Goal: Information Seeking & Learning: Learn about a topic

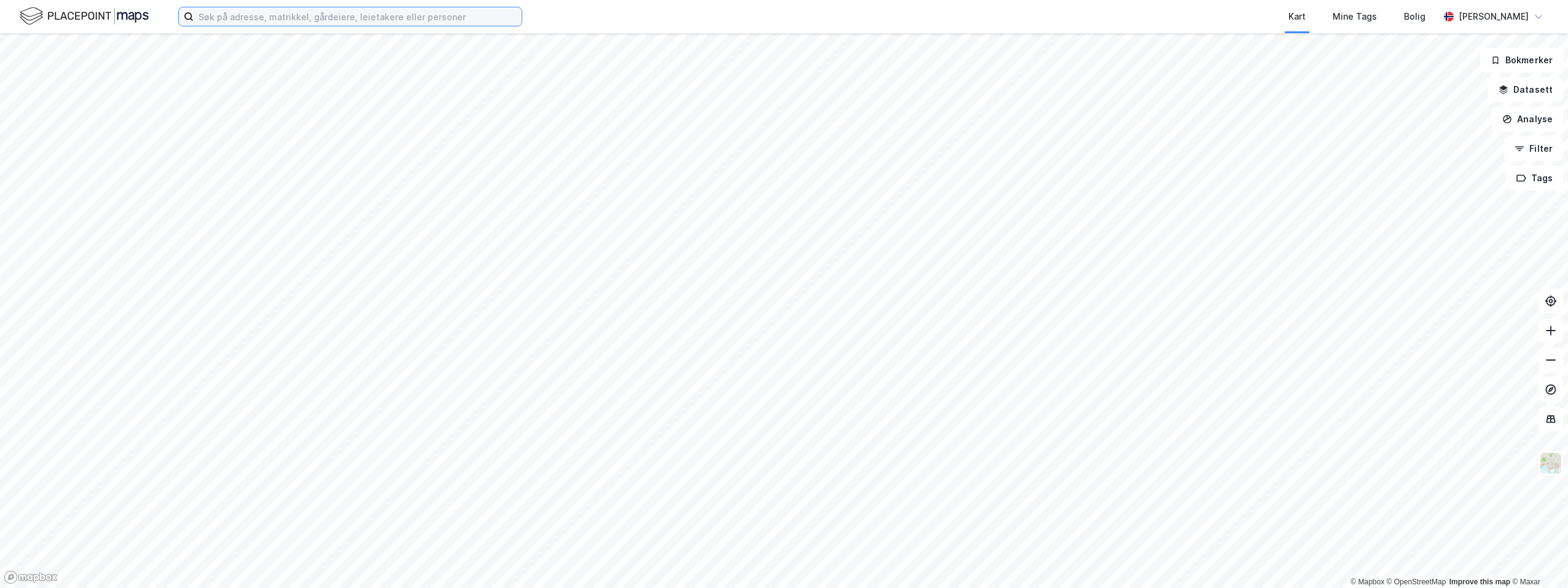
click at [239, 20] on input at bounding box center [357, 17] width 328 height 19
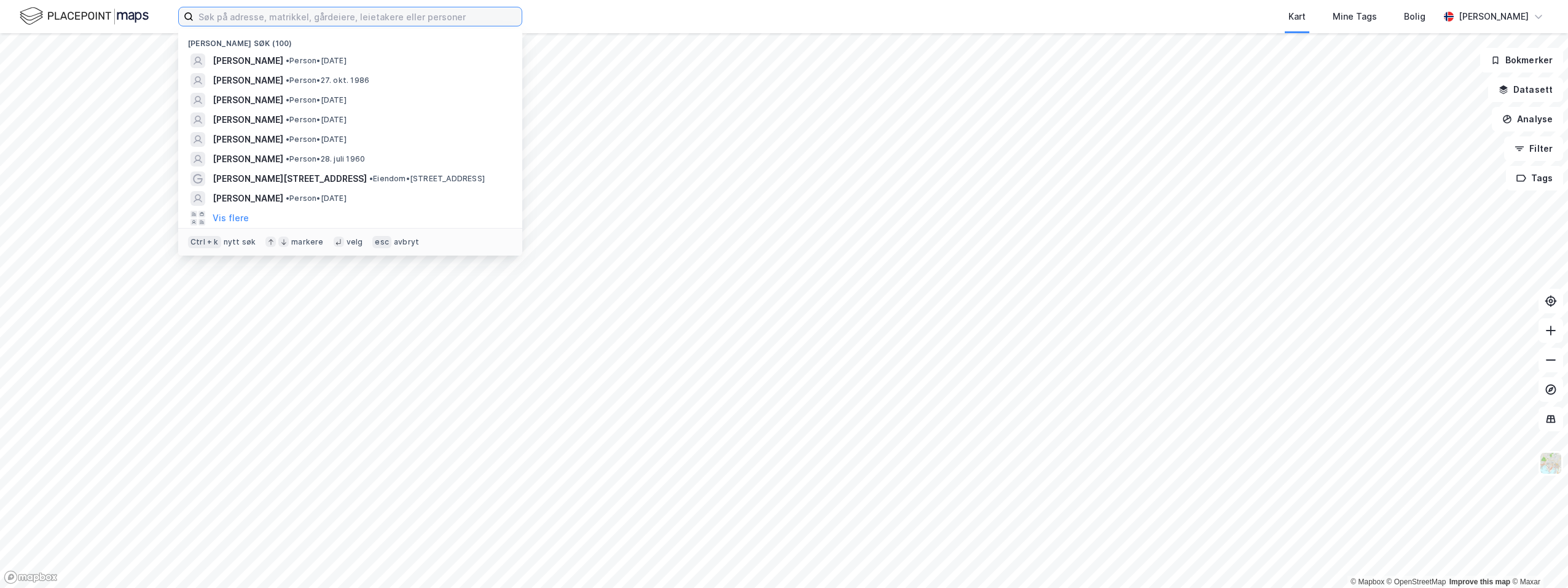
paste input "[PERSON_NAME]"
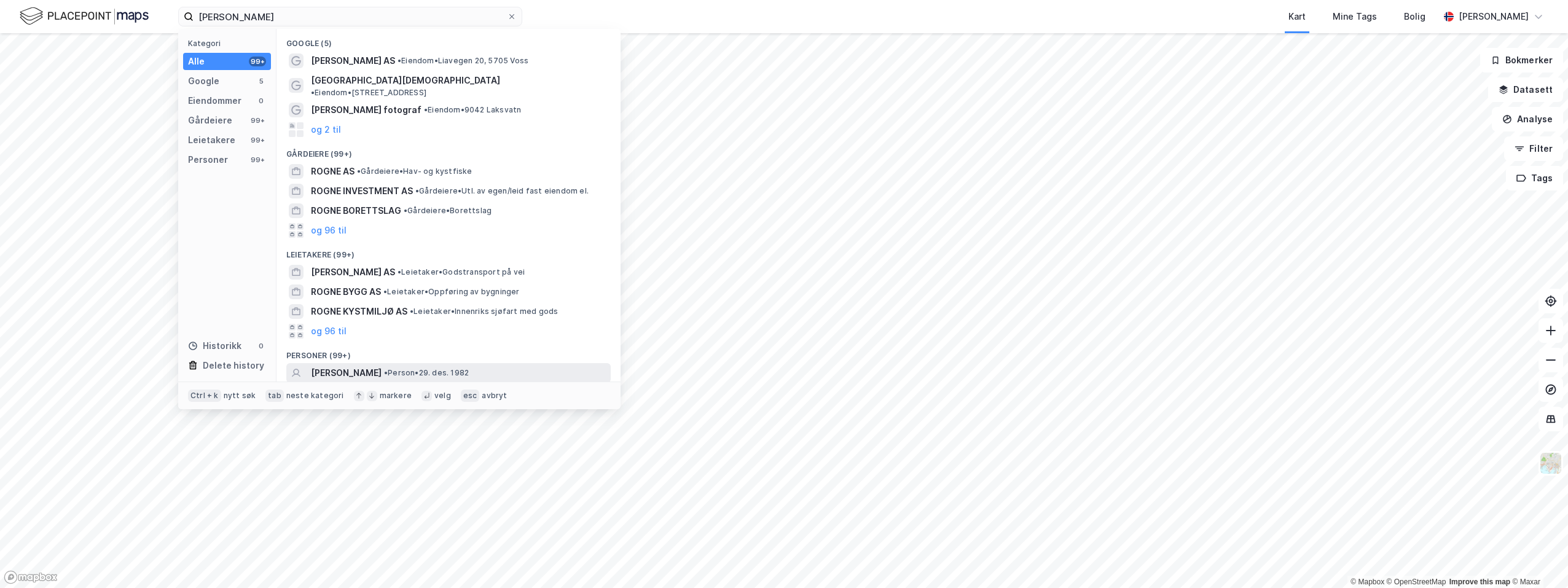
click at [381, 365] on span "[PERSON_NAME]" at bounding box center [346, 373] width 70 height 15
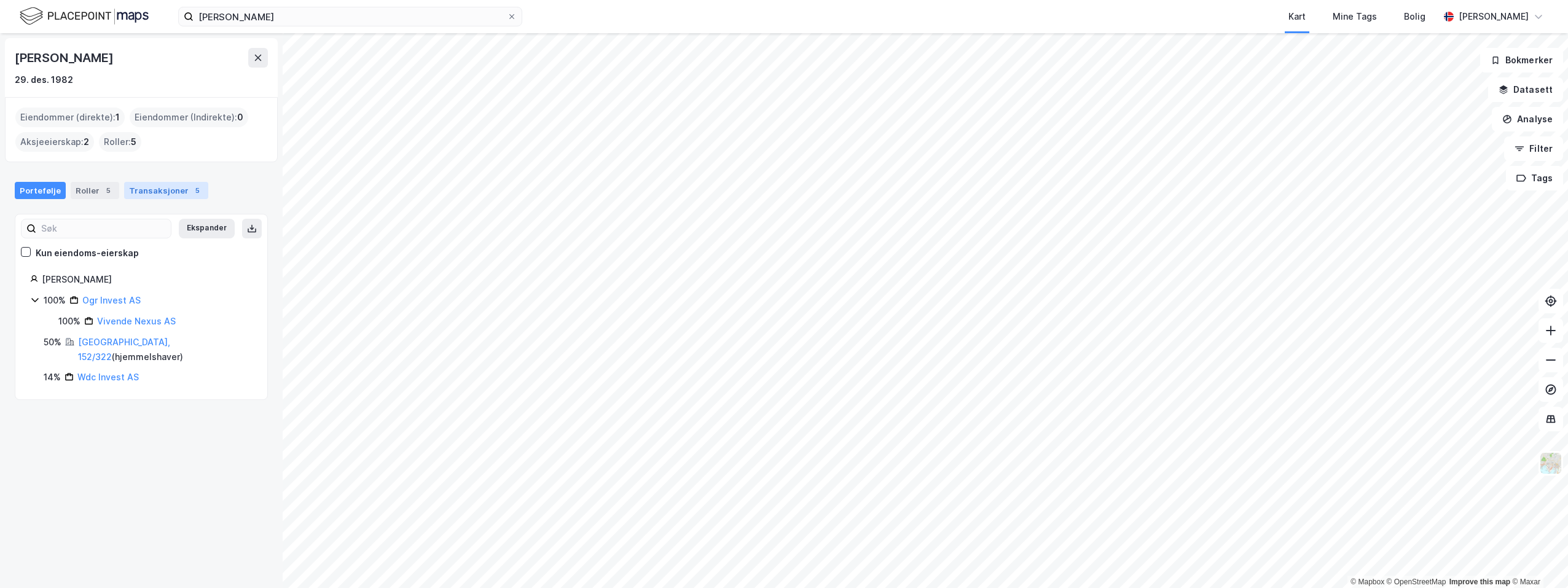
click at [179, 189] on div "Transaksjoner 5" at bounding box center [166, 191] width 84 height 17
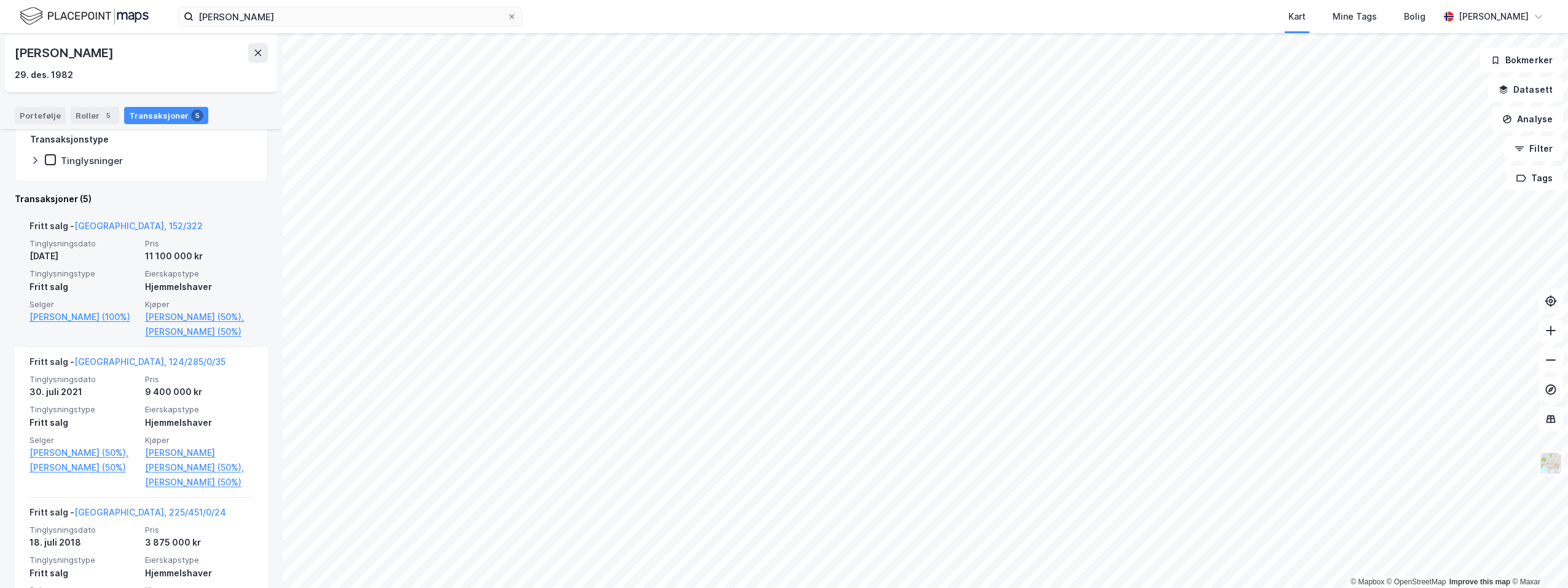
scroll to position [308, 0]
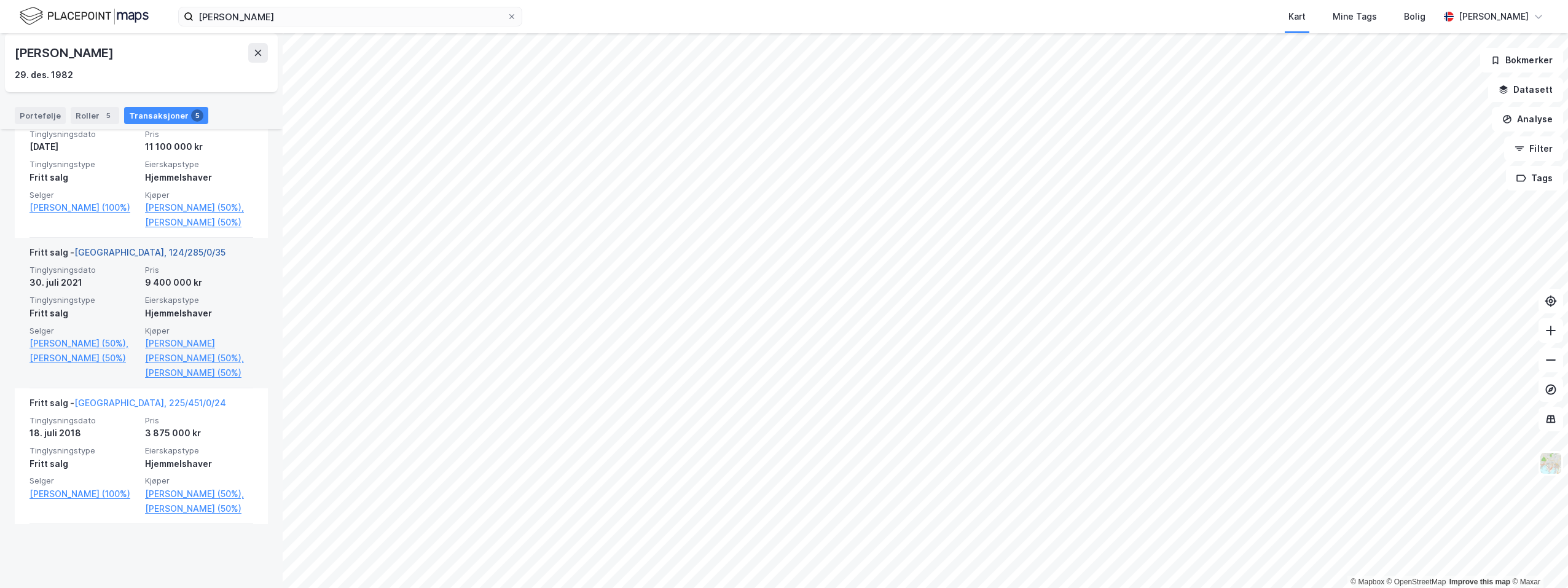
click at [134, 258] on link "[GEOGRAPHIC_DATA], 124/285/0/35" at bounding box center [150, 252] width 151 height 11
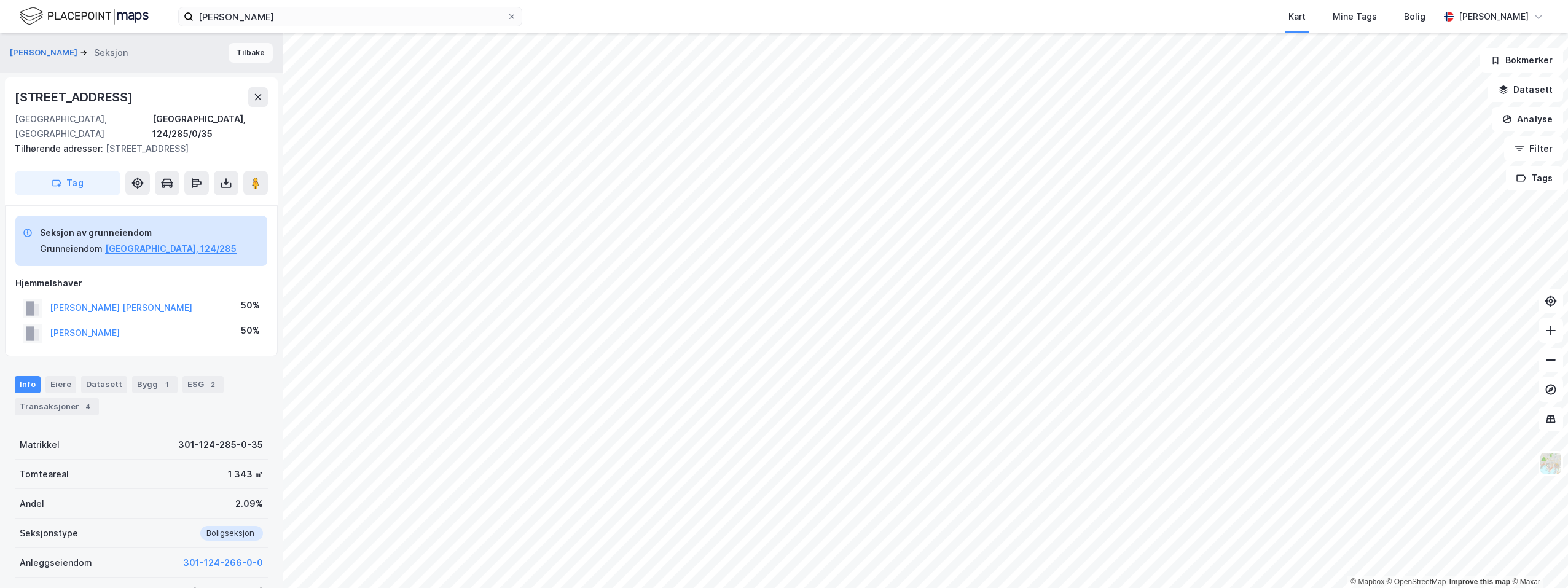
click at [232, 54] on button "Tilbake" at bounding box center [250, 53] width 44 height 20
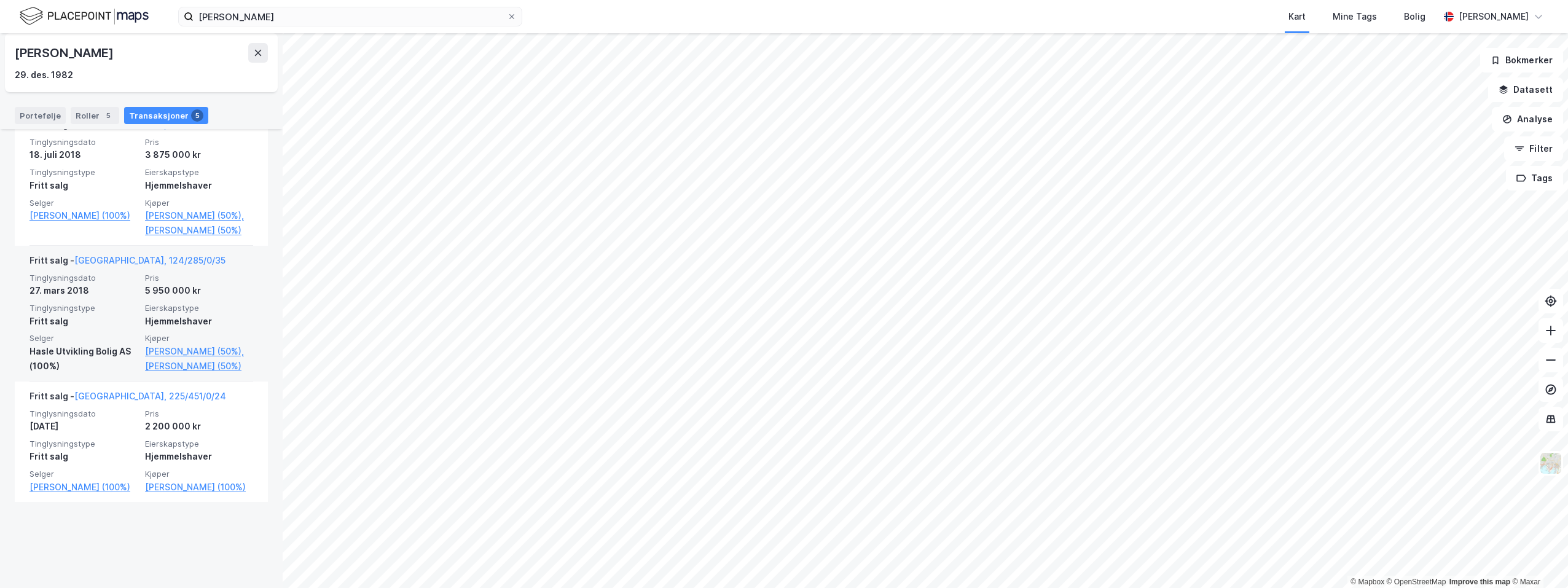
scroll to position [629, 0]
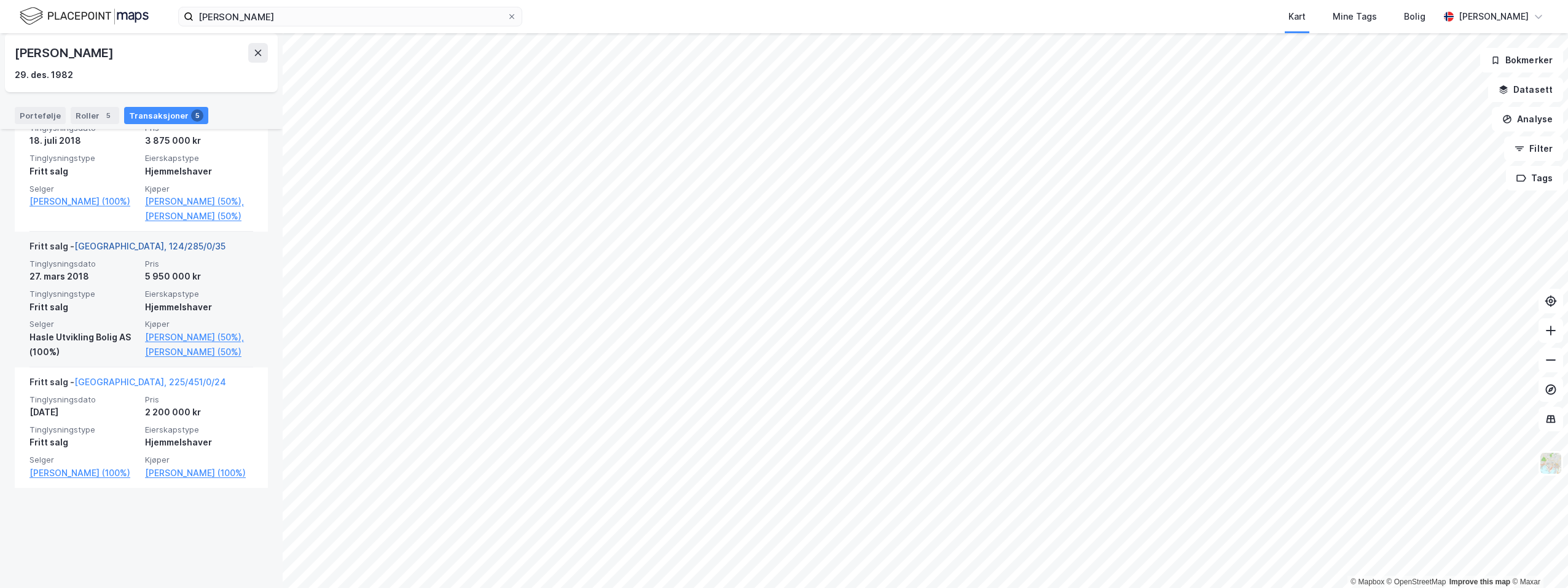
click at [145, 251] on link "[GEOGRAPHIC_DATA], 124/285/0/35" at bounding box center [150, 246] width 151 height 11
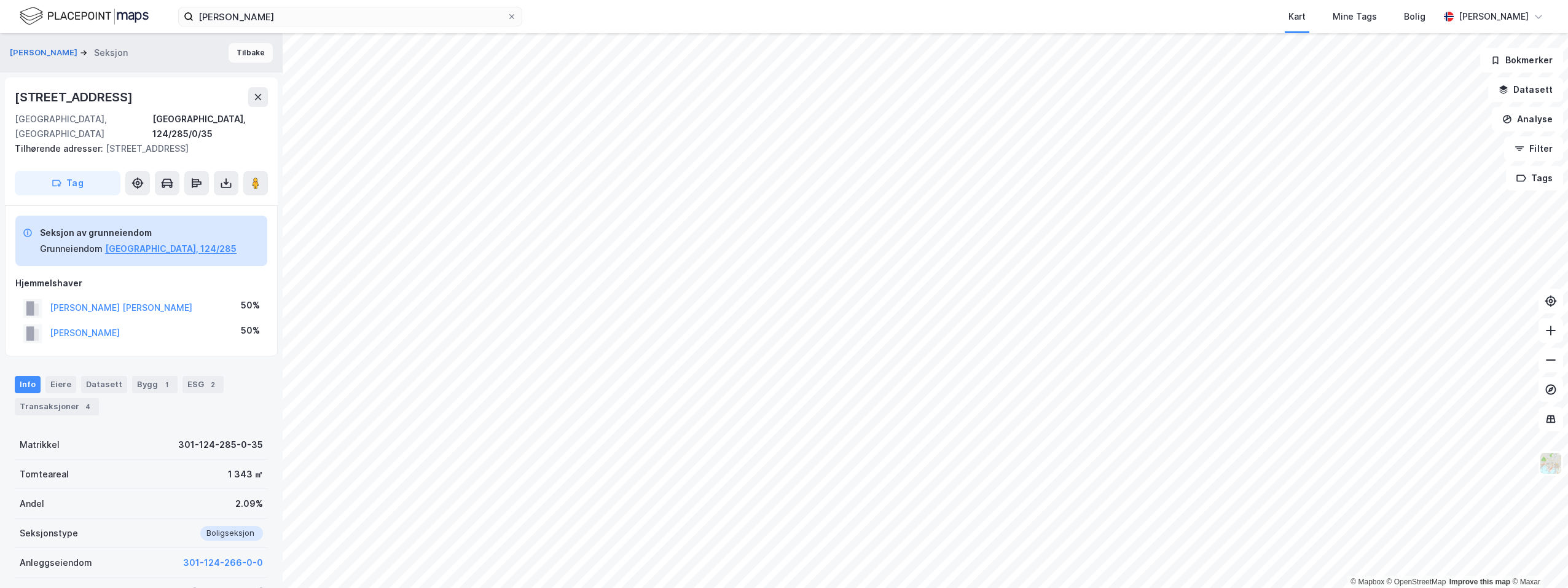
click at [251, 50] on button "Tilbake" at bounding box center [250, 53] width 44 height 20
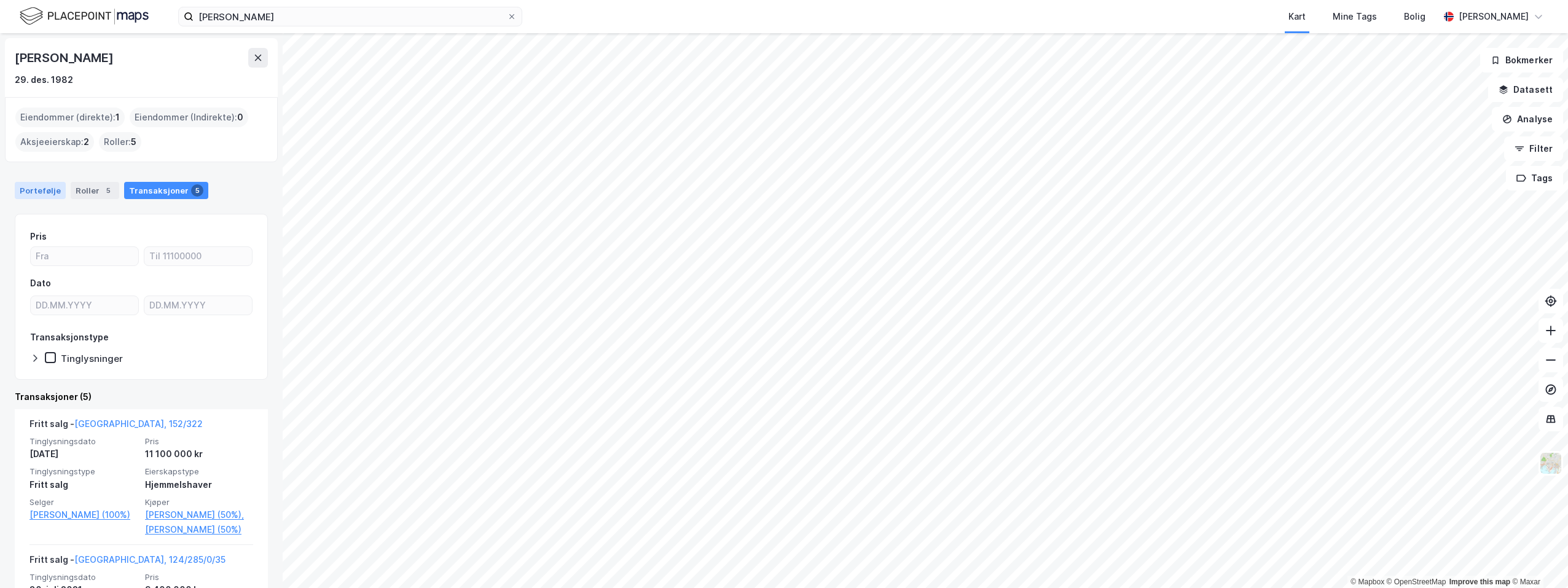
click at [37, 193] on div "Portefølje" at bounding box center [40, 191] width 51 height 17
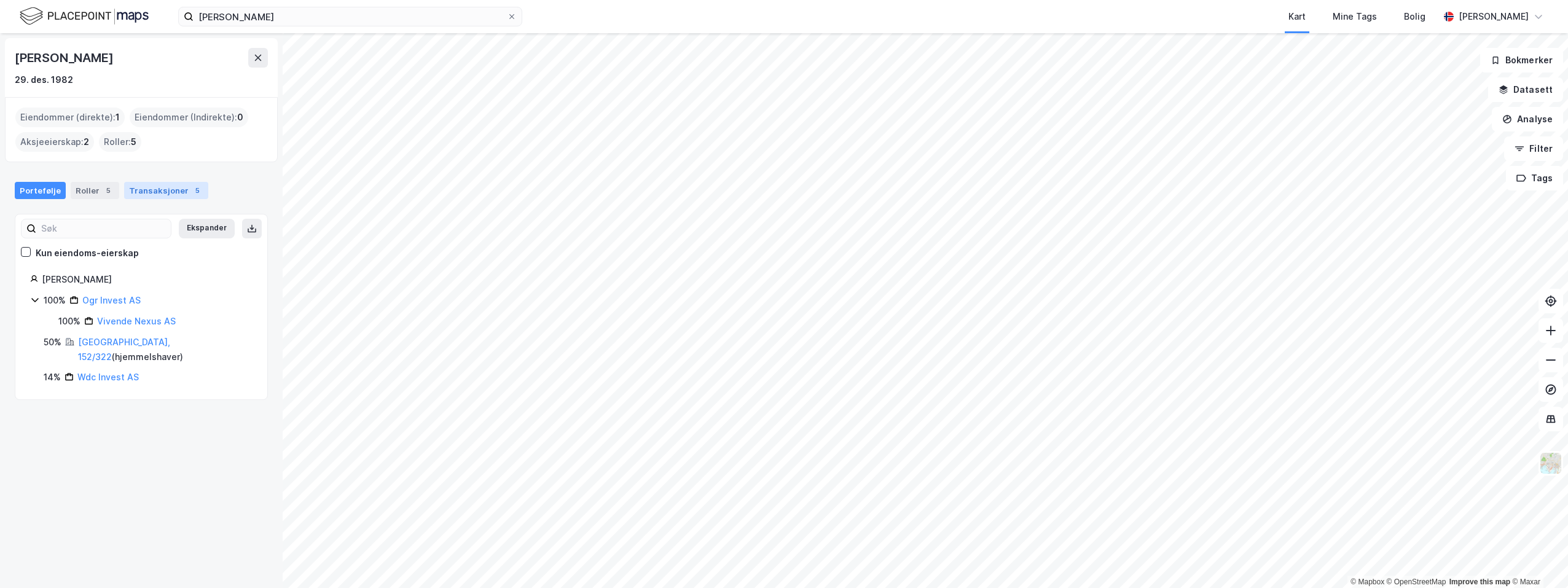
click at [151, 189] on div "Transaksjoner 5" at bounding box center [166, 191] width 84 height 17
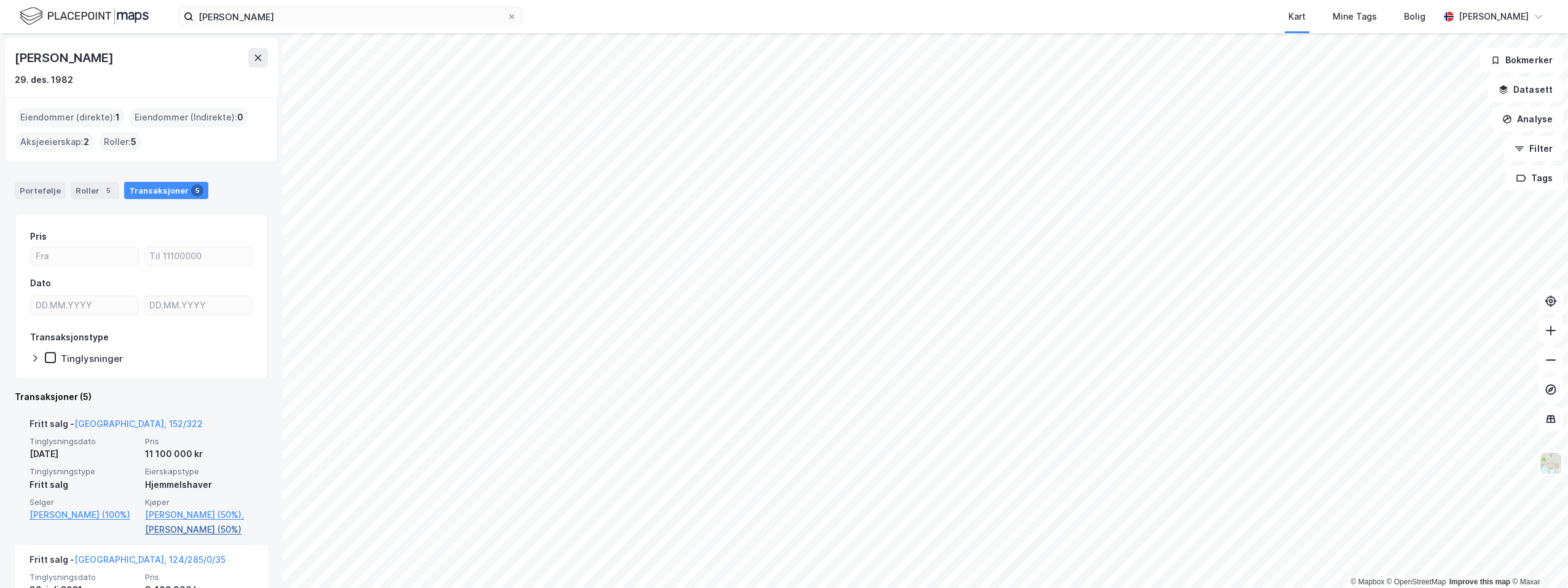
click at [181, 537] on link "[PERSON_NAME] (50%)" at bounding box center [199, 530] width 108 height 15
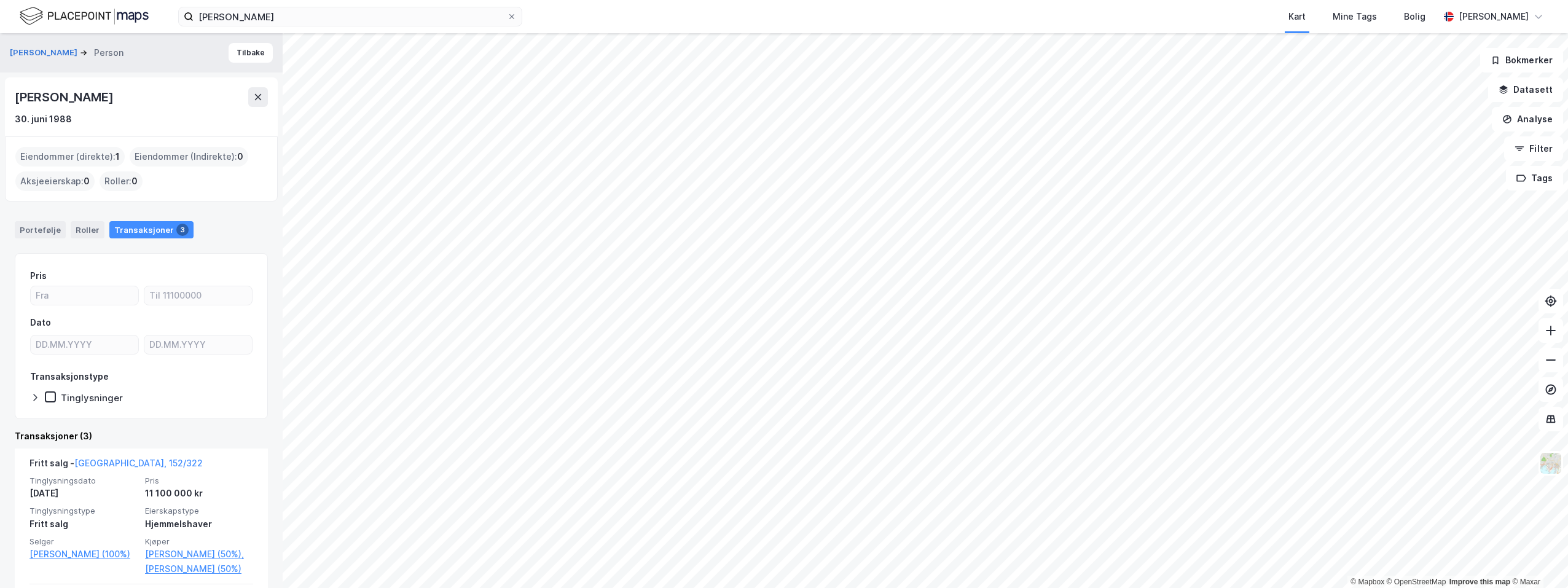
click at [137, 229] on div "Transaksjoner 3" at bounding box center [151, 230] width 84 height 17
click at [236, 57] on button "Tilbake" at bounding box center [250, 53] width 44 height 20
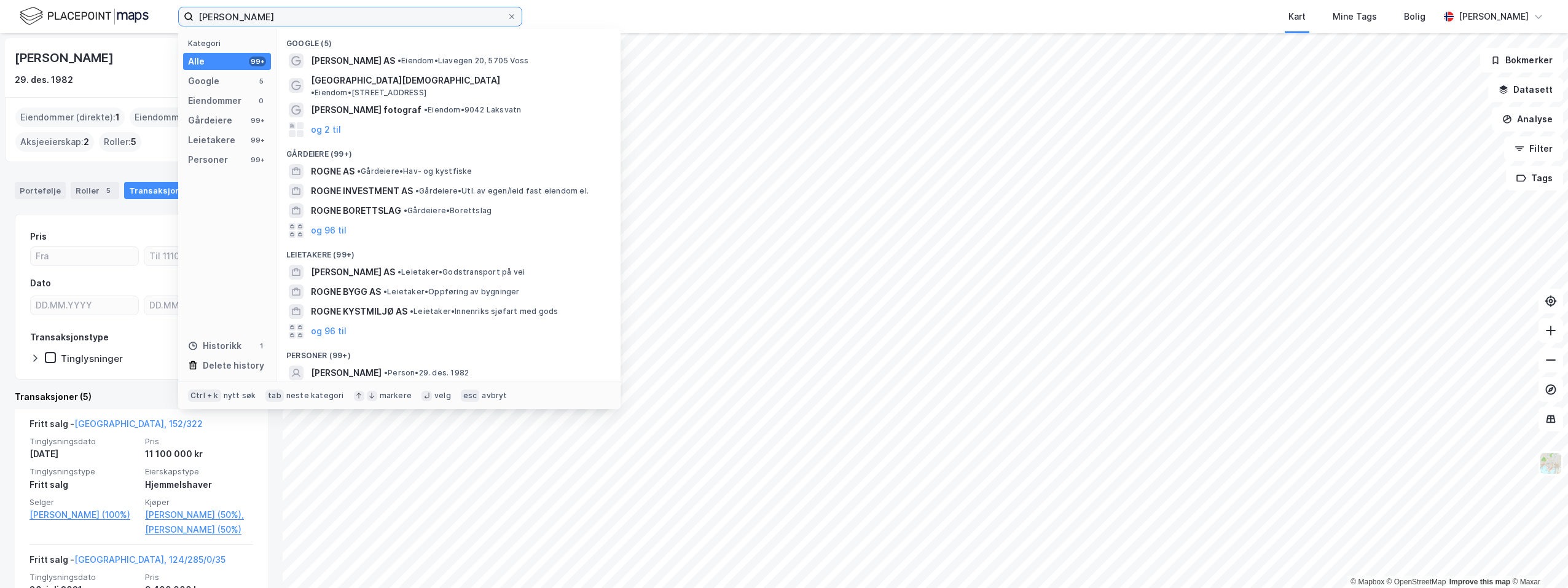
drag, startPoint x: 322, startPoint y: 16, endPoint x: 194, endPoint y: 21, distance: 128.1
click at [194, 21] on input "[PERSON_NAME]" at bounding box center [350, 17] width 313 height 19
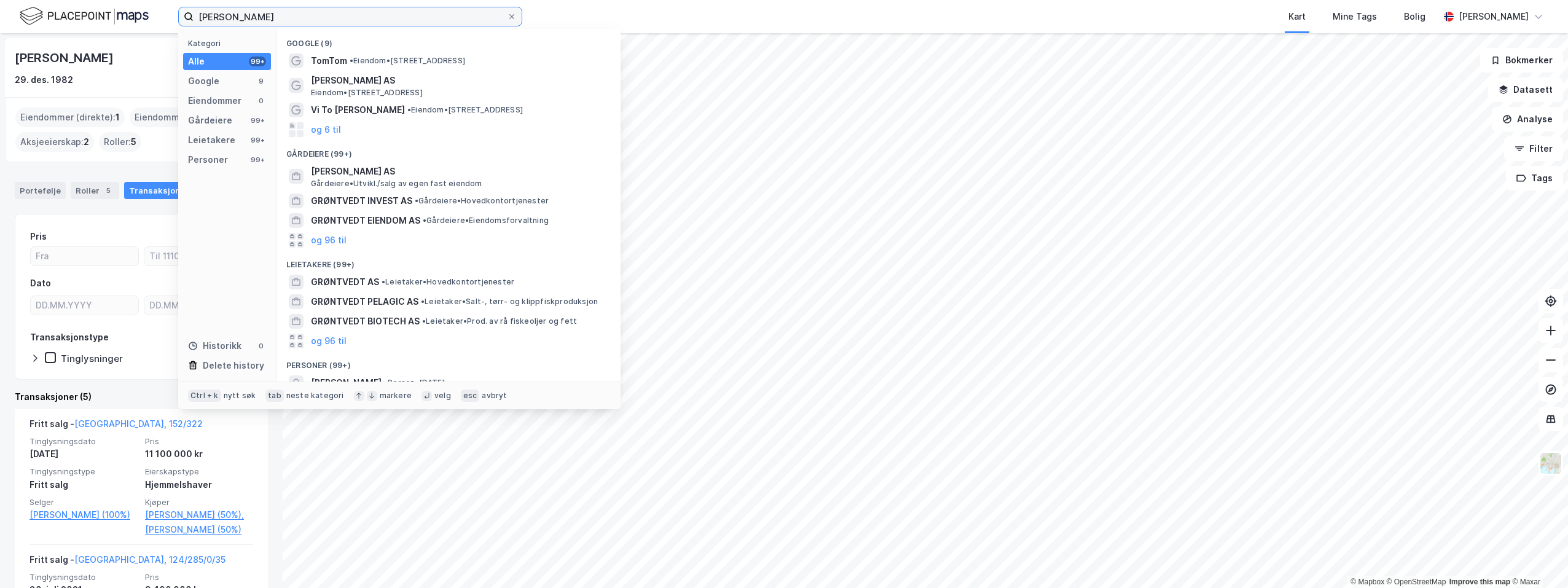
scroll to position [69, 0]
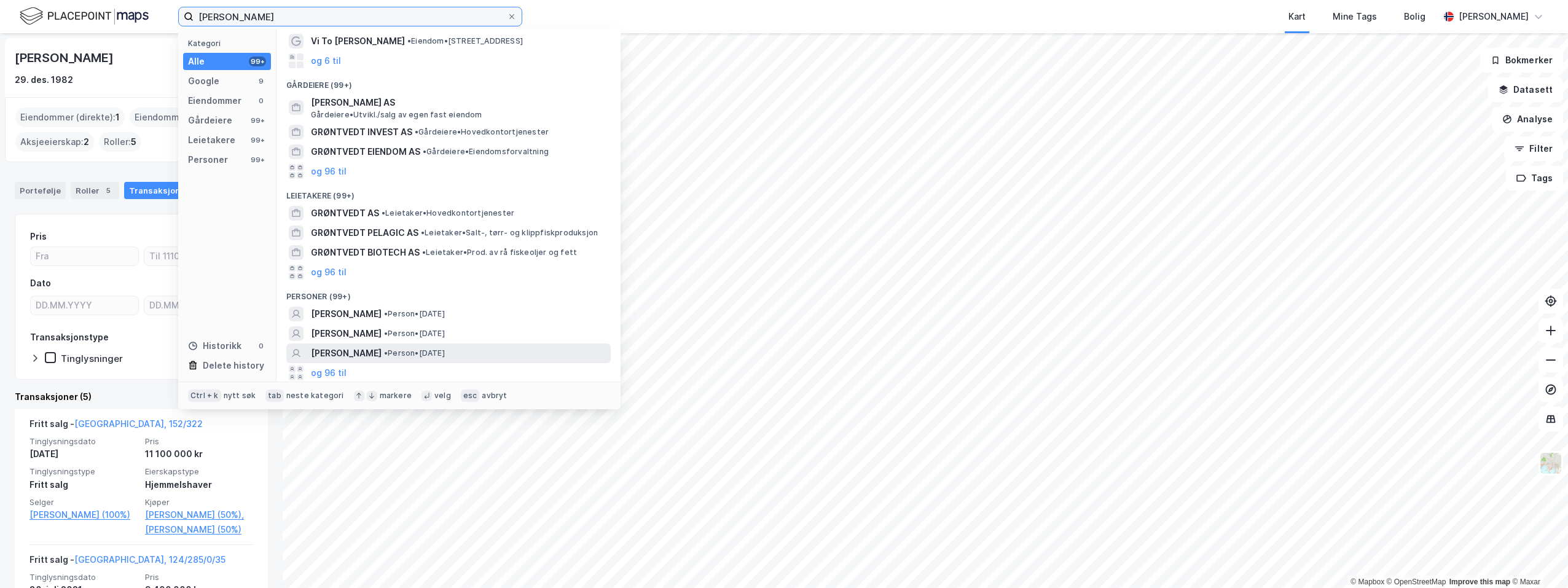
type input "[PERSON_NAME]"
click at [372, 353] on span "[PERSON_NAME]" at bounding box center [346, 353] width 70 height 15
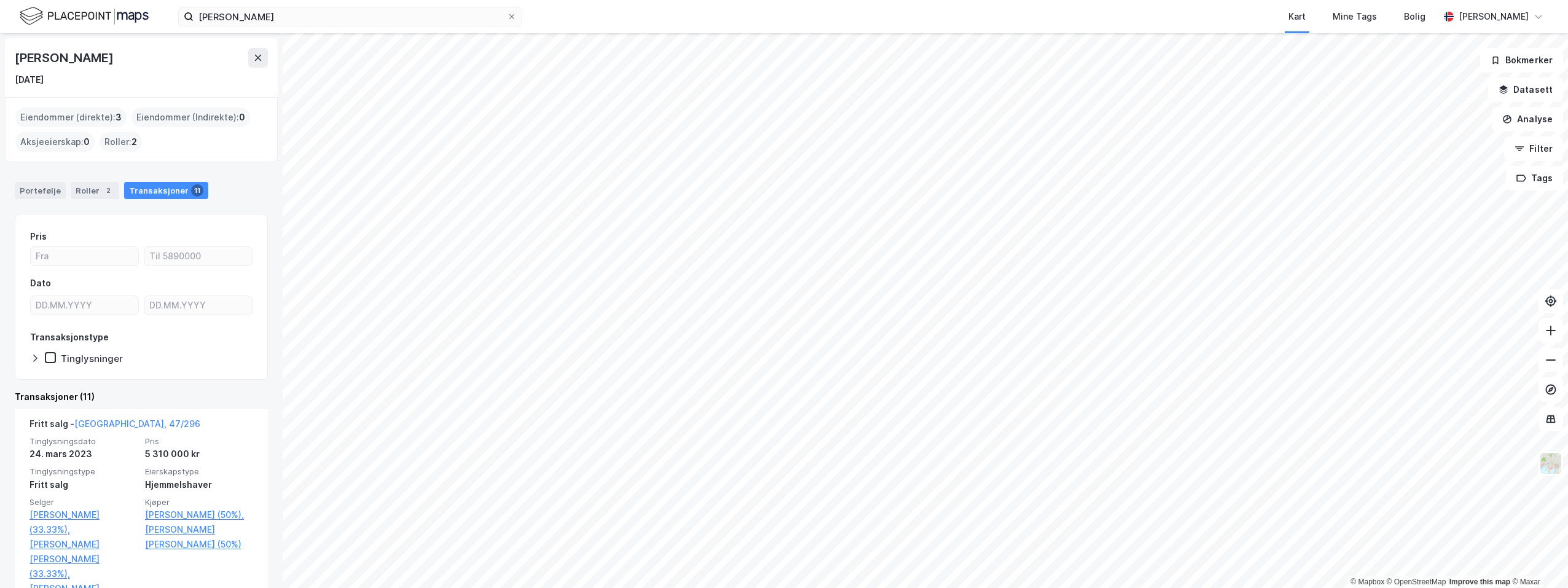
click at [143, 192] on div "Transaksjoner 11" at bounding box center [166, 191] width 84 height 17
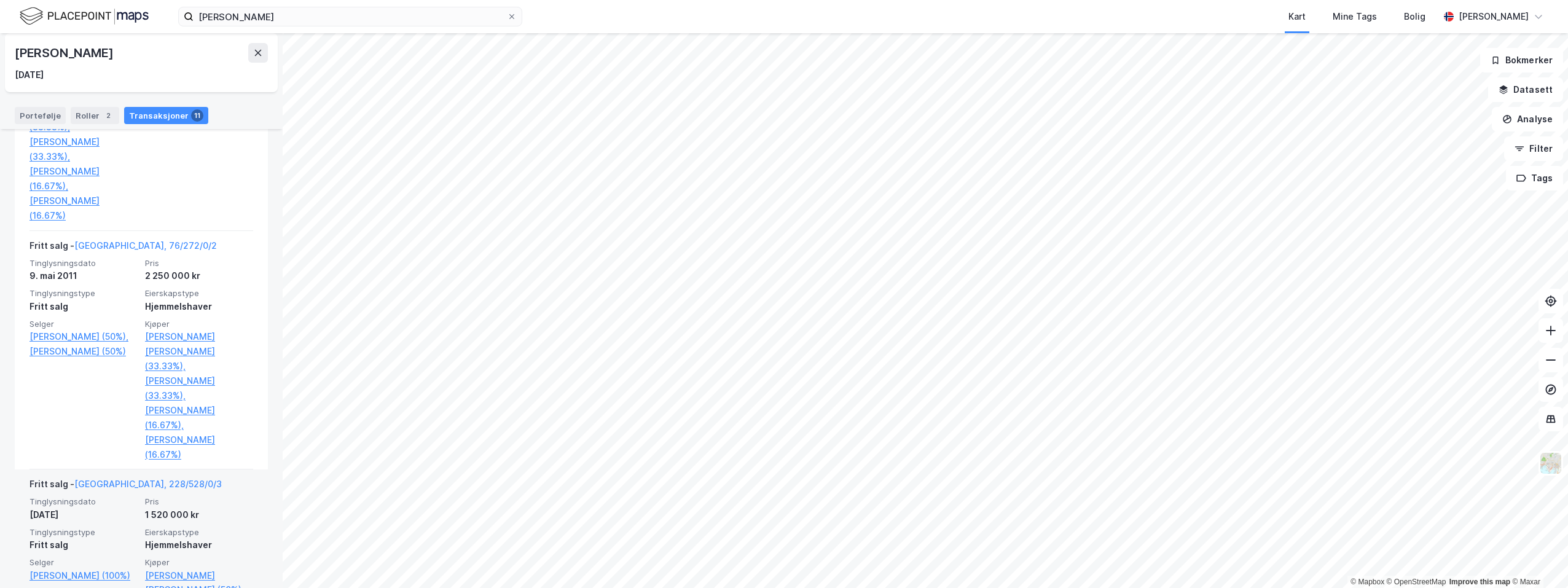
scroll to position [1539, 0]
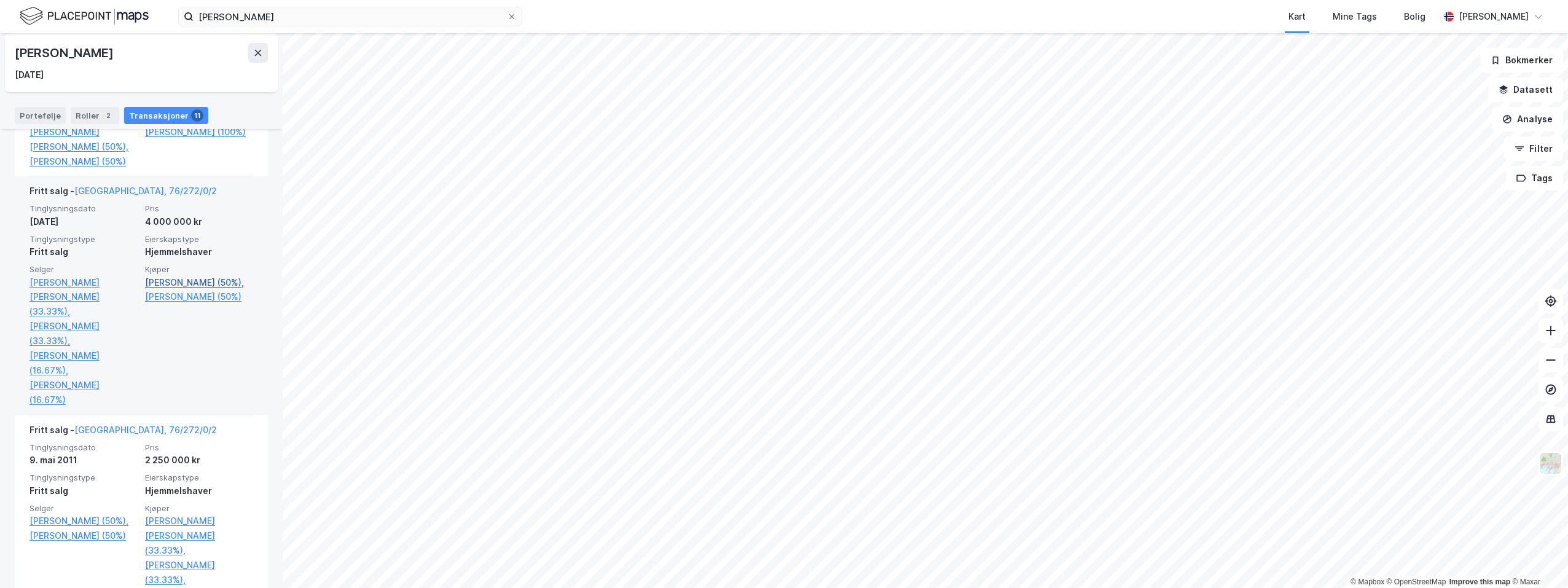
click at [157, 275] on link "[PERSON_NAME] (50%)," at bounding box center [199, 282] width 108 height 15
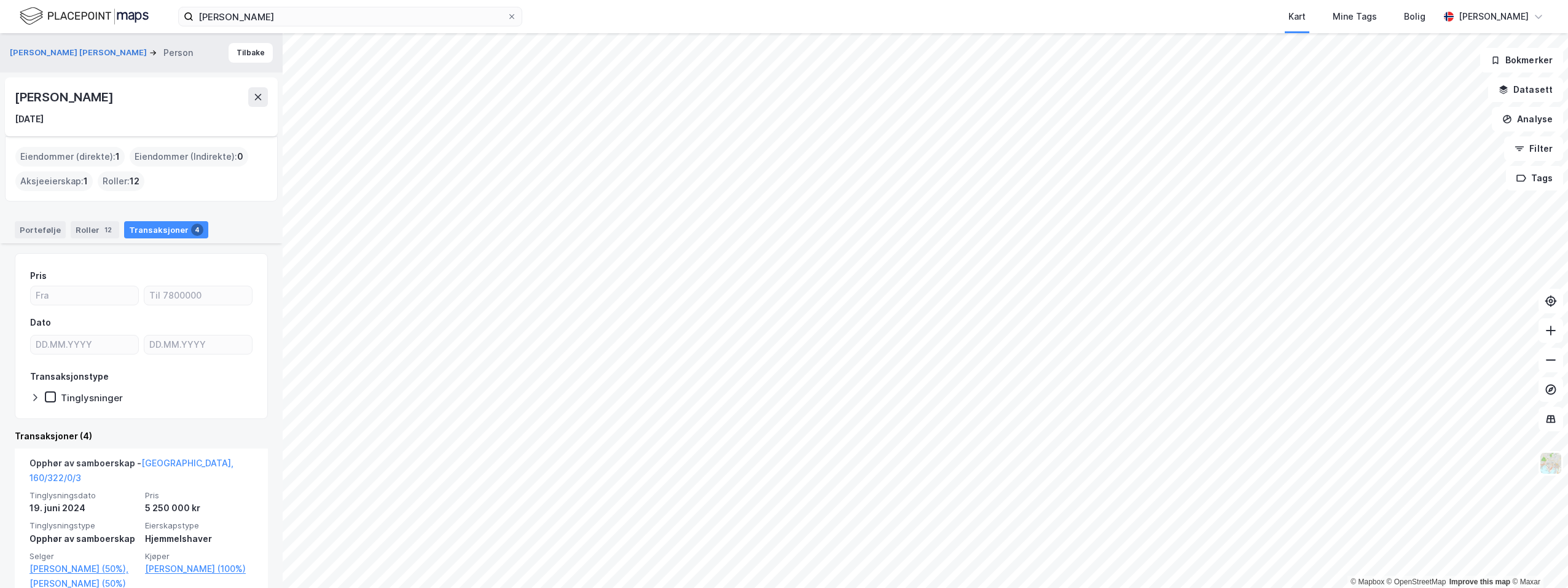
click at [141, 231] on div "Transaksjoner 4" at bounding box center [166, 230] width 84 height 17
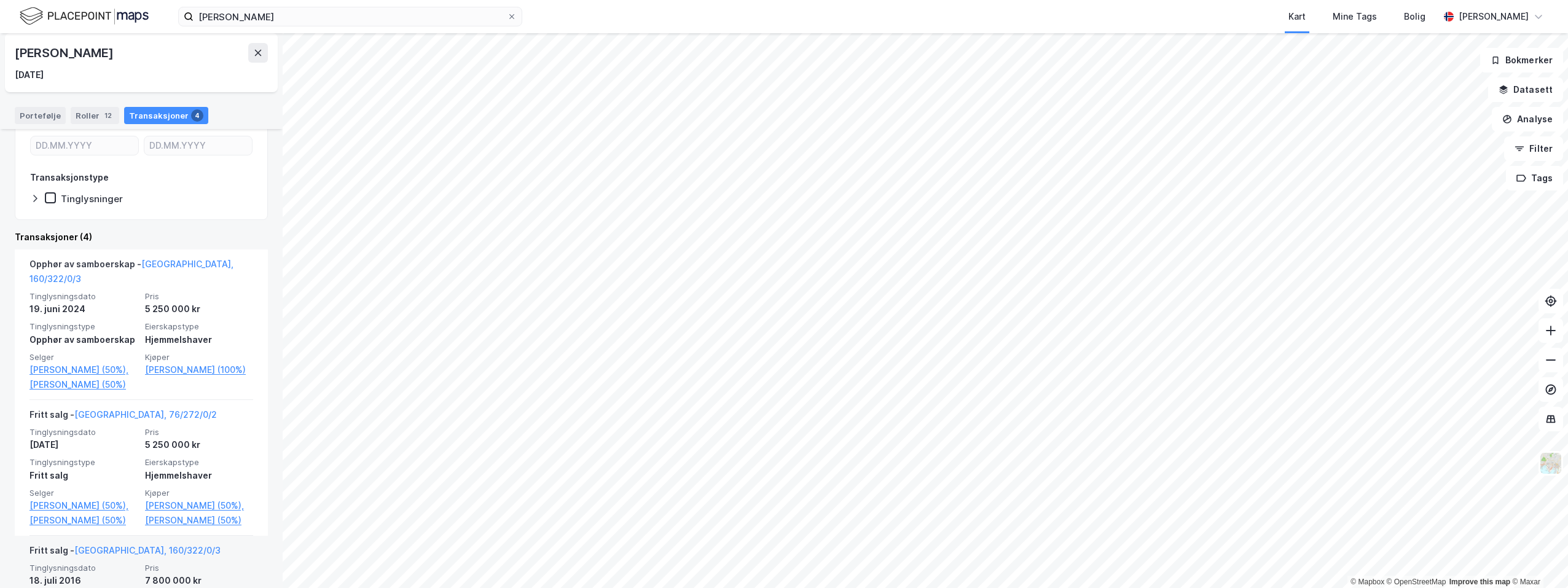
scroll to position [195, 0]
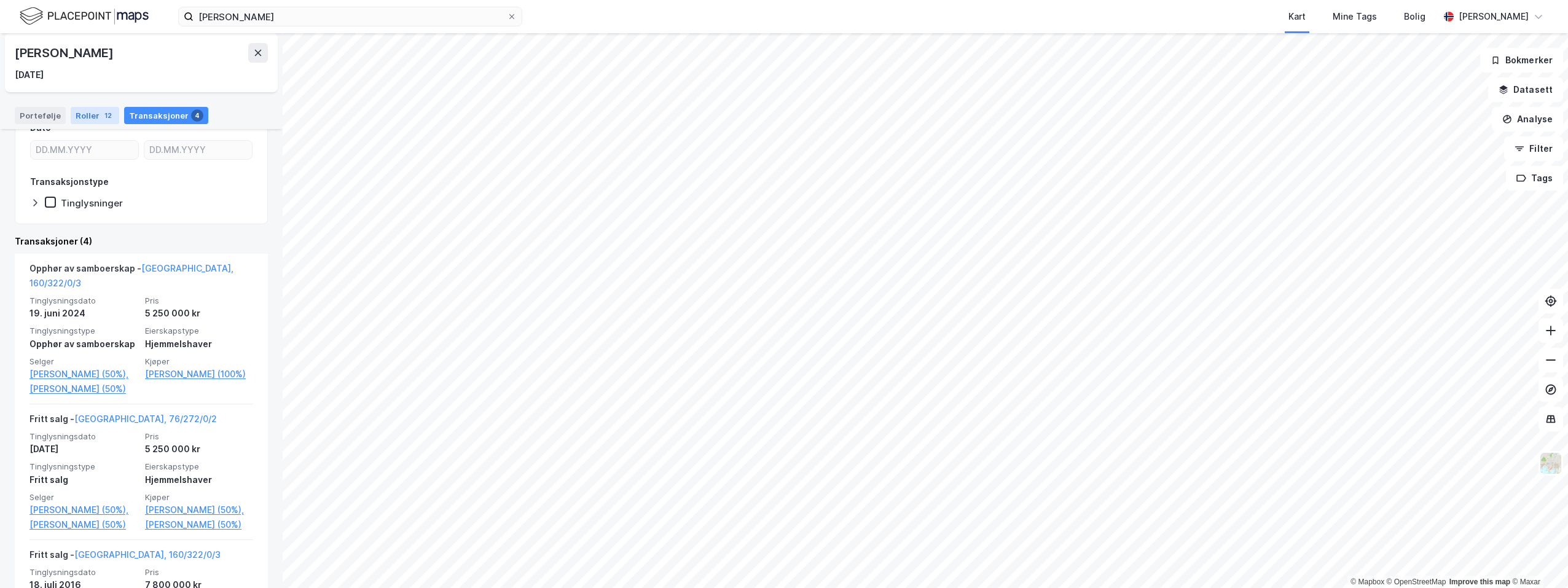
click at [89, 115] on div "Roller 12" at bounding box center [94, 116] width 48 height 17
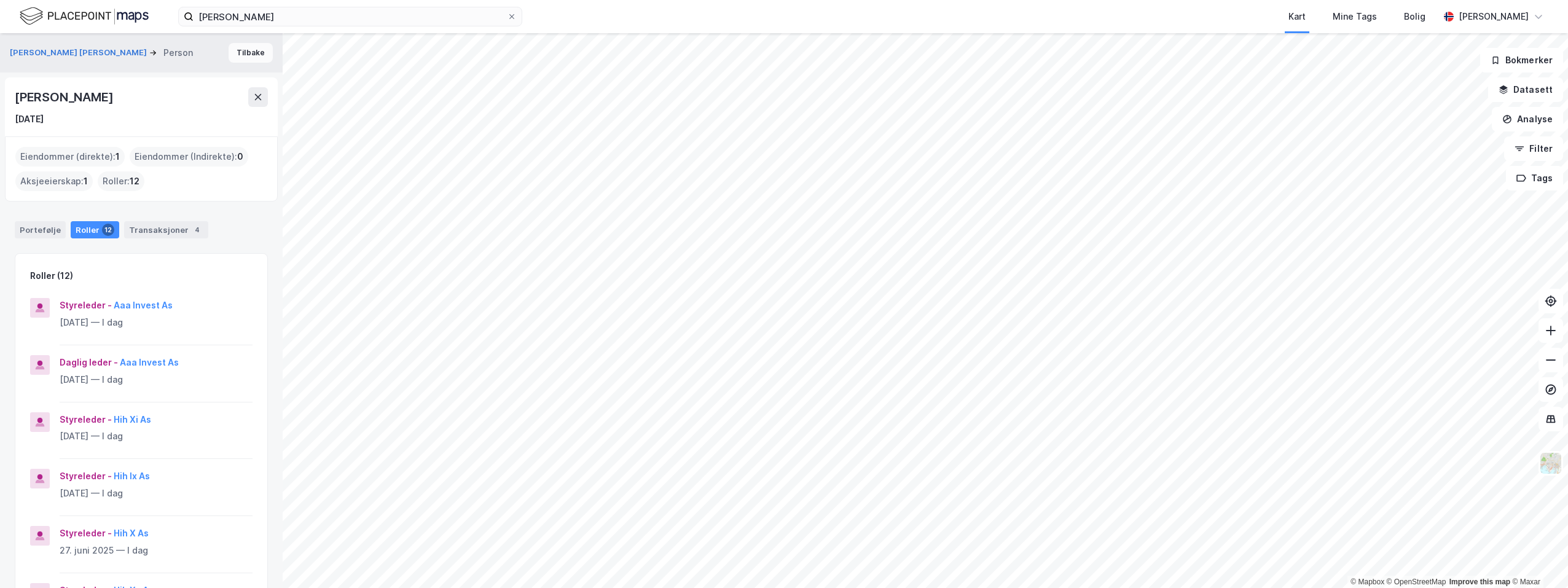
click at [250, 52] on button "Tilbake" at bounding box center [250, 53] width 44 height 20
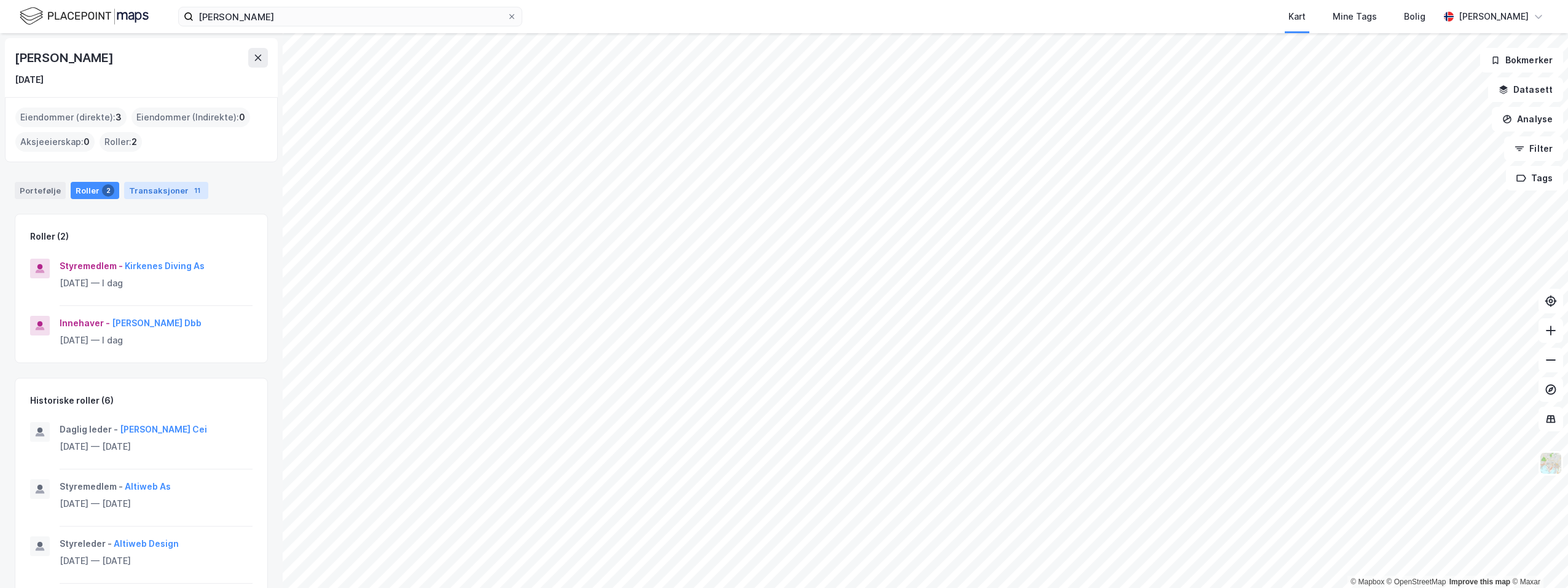
click at [165, 189] on div "Transaksjoner 11" at bounding box center [166, 191] width 84 height 17
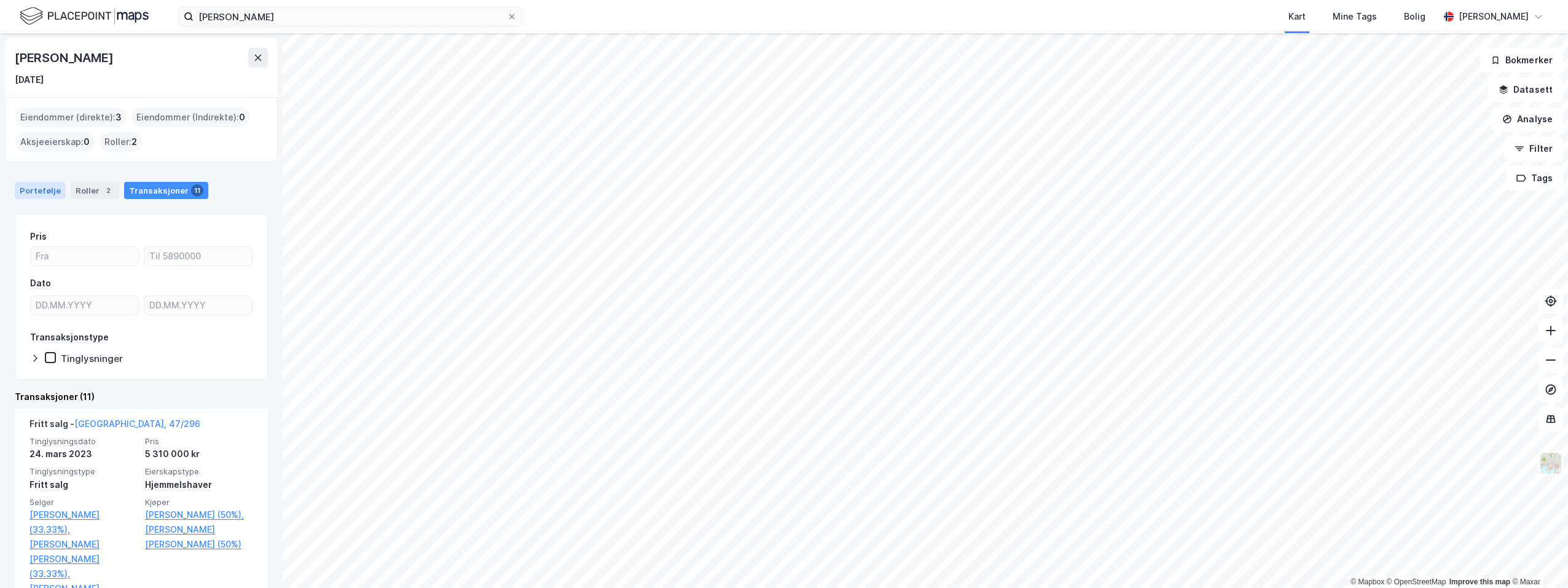
click at [43, 191] on div "Portefølje" at bounding box center [40, 191] width 51 height 17
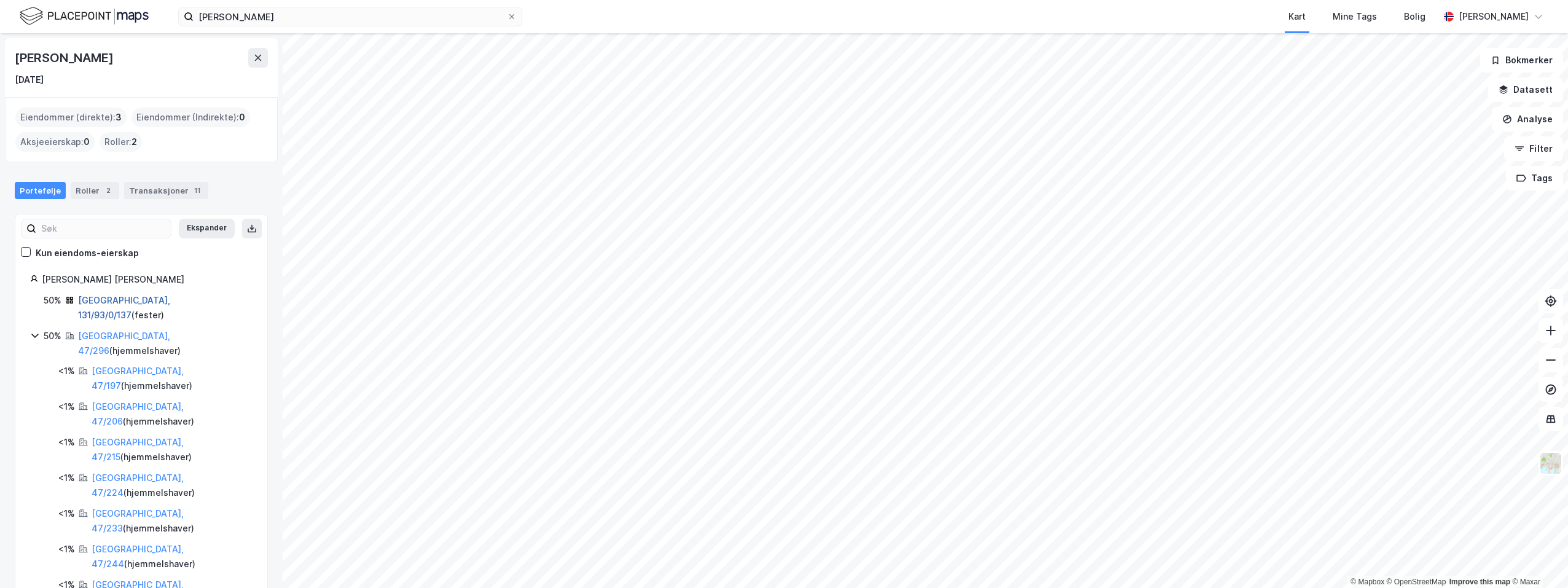
click at [108, 298] on link "[GEOGRAPHIC_DATA], 131/93/0/137" at bounding box center [124, 308] width 92 height 25
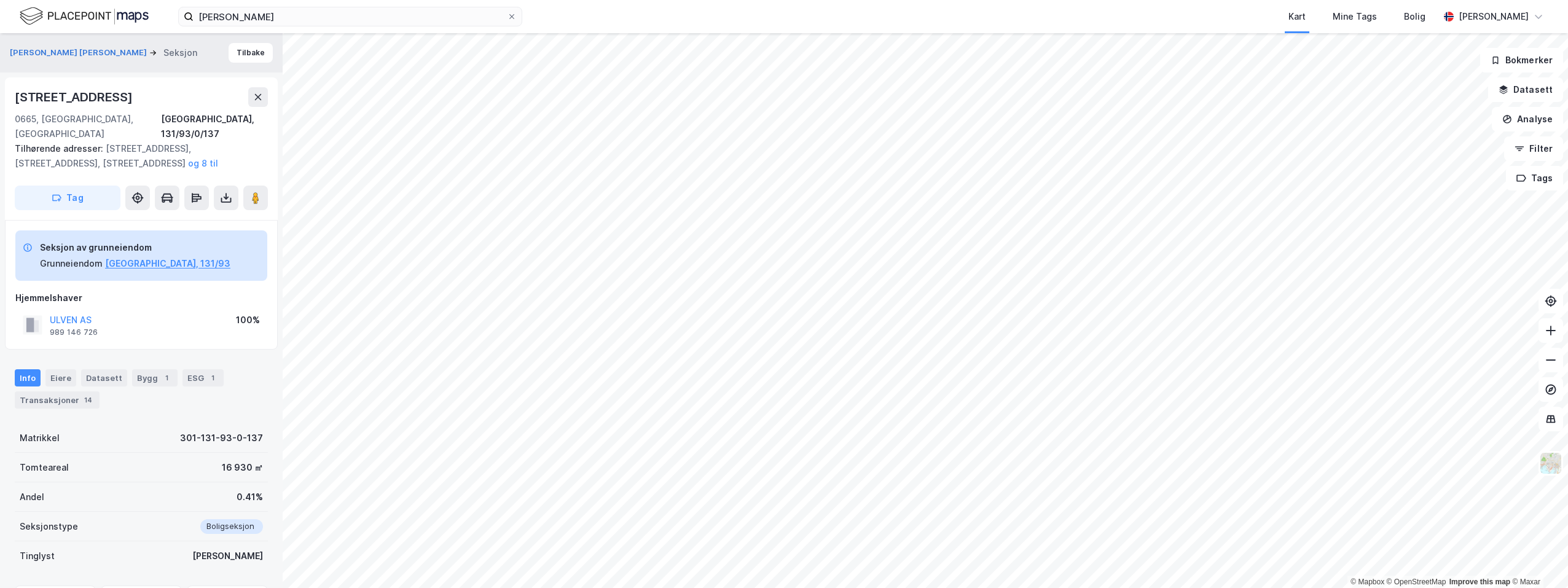
scroll to position [1, 0]
click at [74, 390] on div "Transaksjoner 14" at bounding box center [57, 399] width 85 height 17
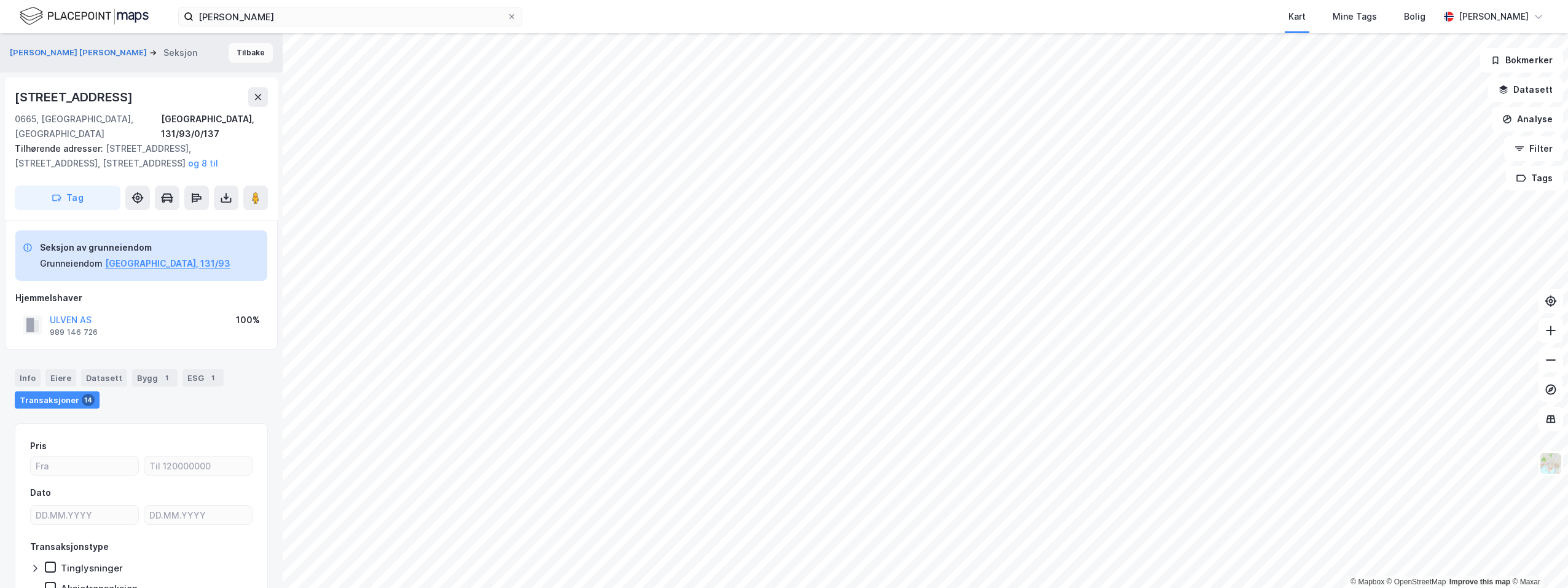
click at [230, 52] on button "Tilbake" at bounding box center [250, 53] width 44 height 20
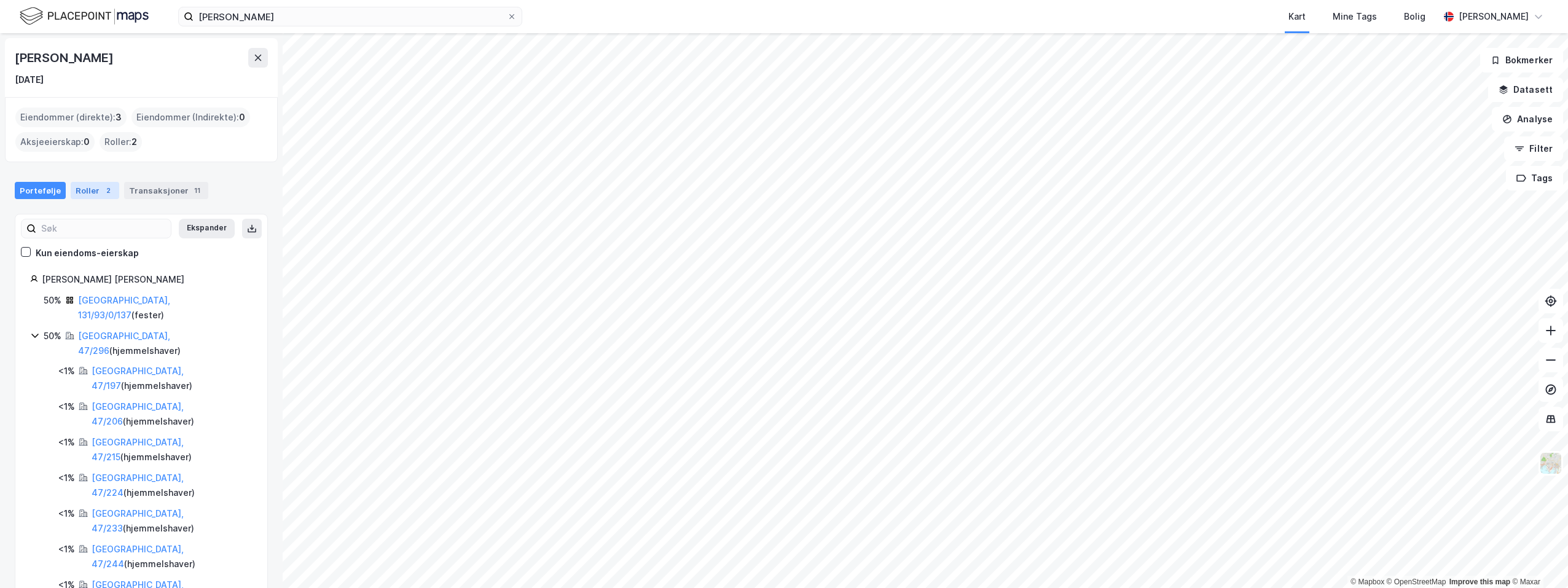
click at [103, 193] on div "2" at bounding box center [108, 191] width 13 height 13
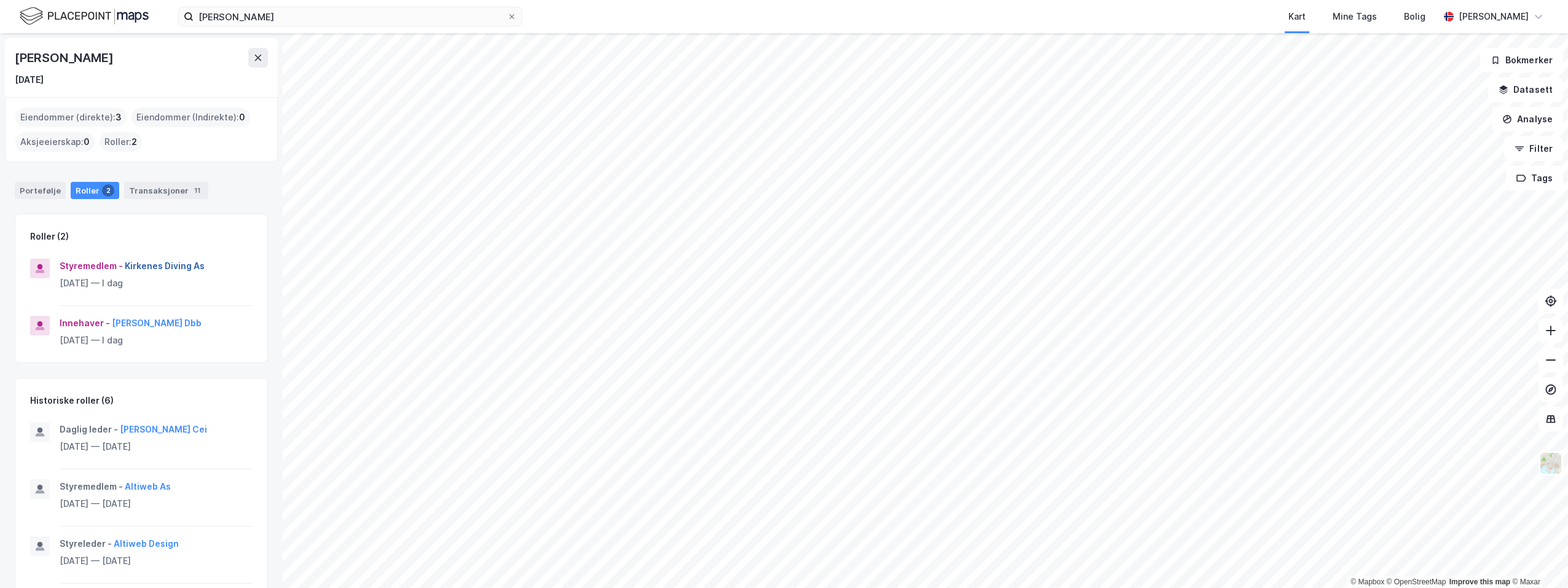
click at [0, 0] on button "Kirkenes Diving As" at bounding box center [0, 0] width 0 height 0
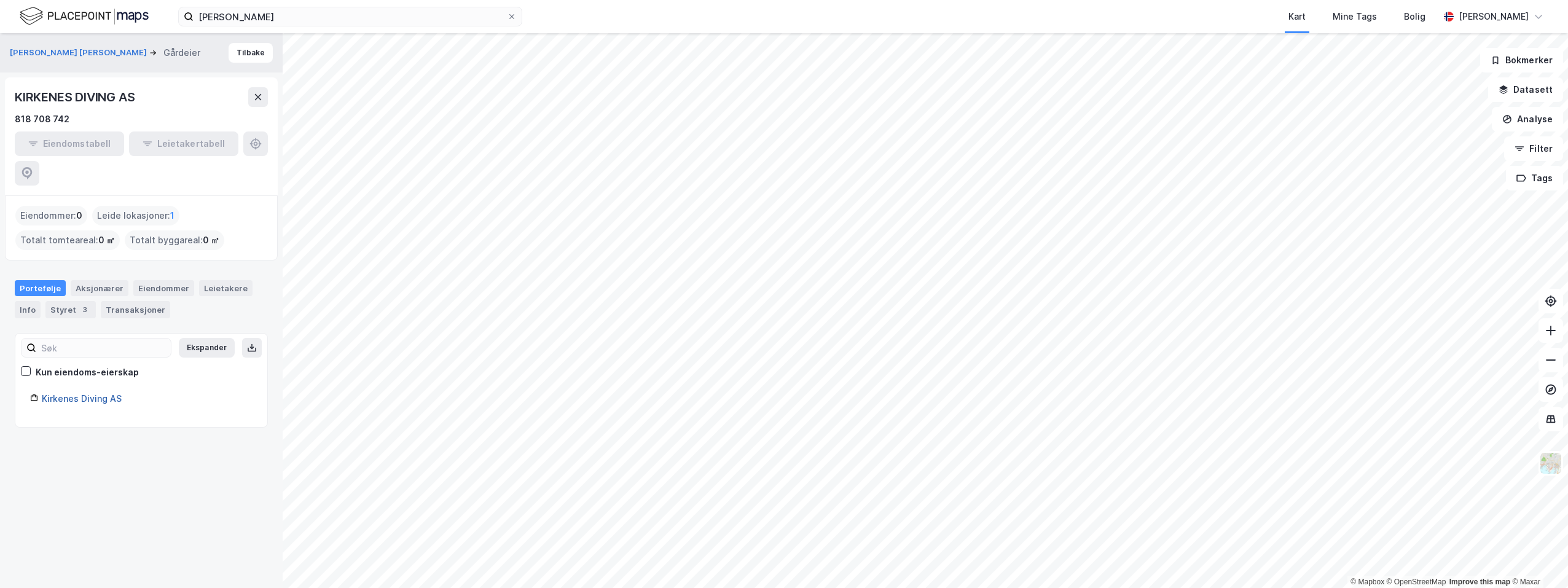
click at [96, 393] on link "Kirkenes Diving AS" at bounding box center [82, 399] width 80 height 11
drag, startPoint x: 128, startPoint y: 368, endPoint x: 44, endPoint y: 371, distance: 84.1
click at [44, 391] on div "Kirkenes Diving AS" at bounding box center [147, 399] width 211 height 15
copy link "Kirkenes Diving AS"
click at [246, 55] on button "Tilbake" at bounding box center [250, 53] width 44 height 20
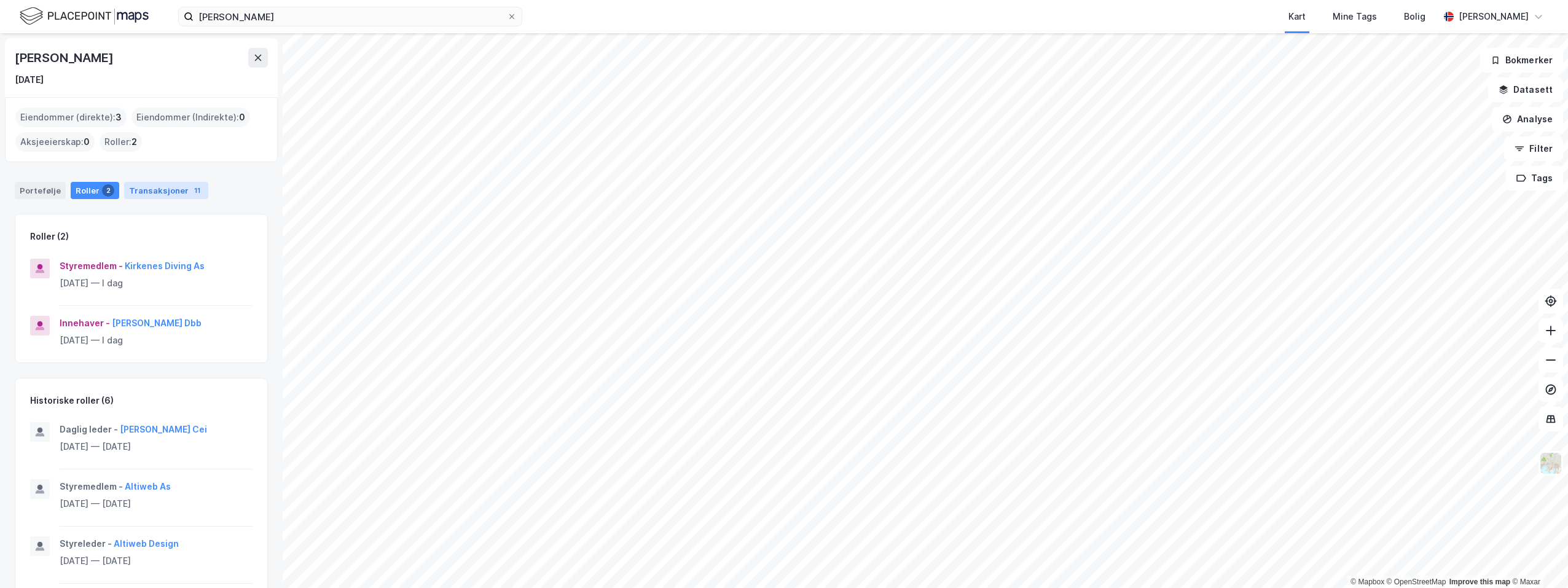
click at [156, 189] on div "Transaksjoner 11" at bounding box center [166, 191] width 84 height 17
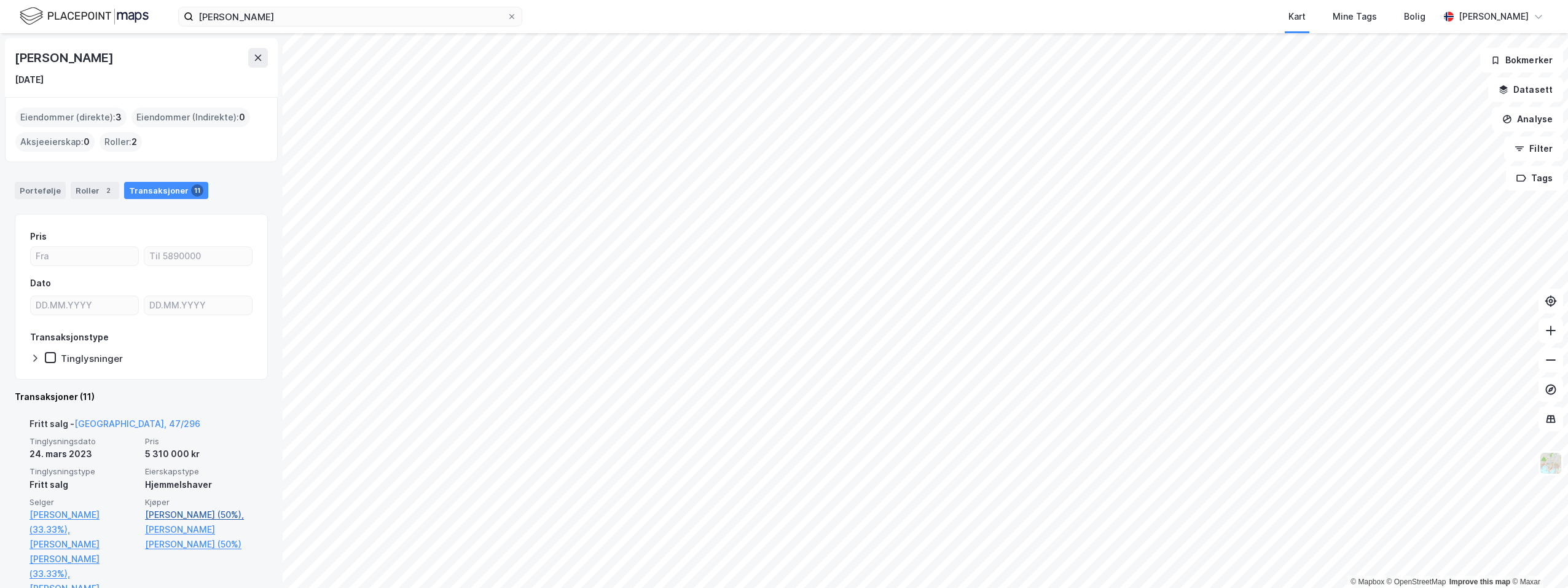
click at [165, 518] on link "[PERSON_NAME] (50%)," at bounding box center [199, 515] width 108 height 15
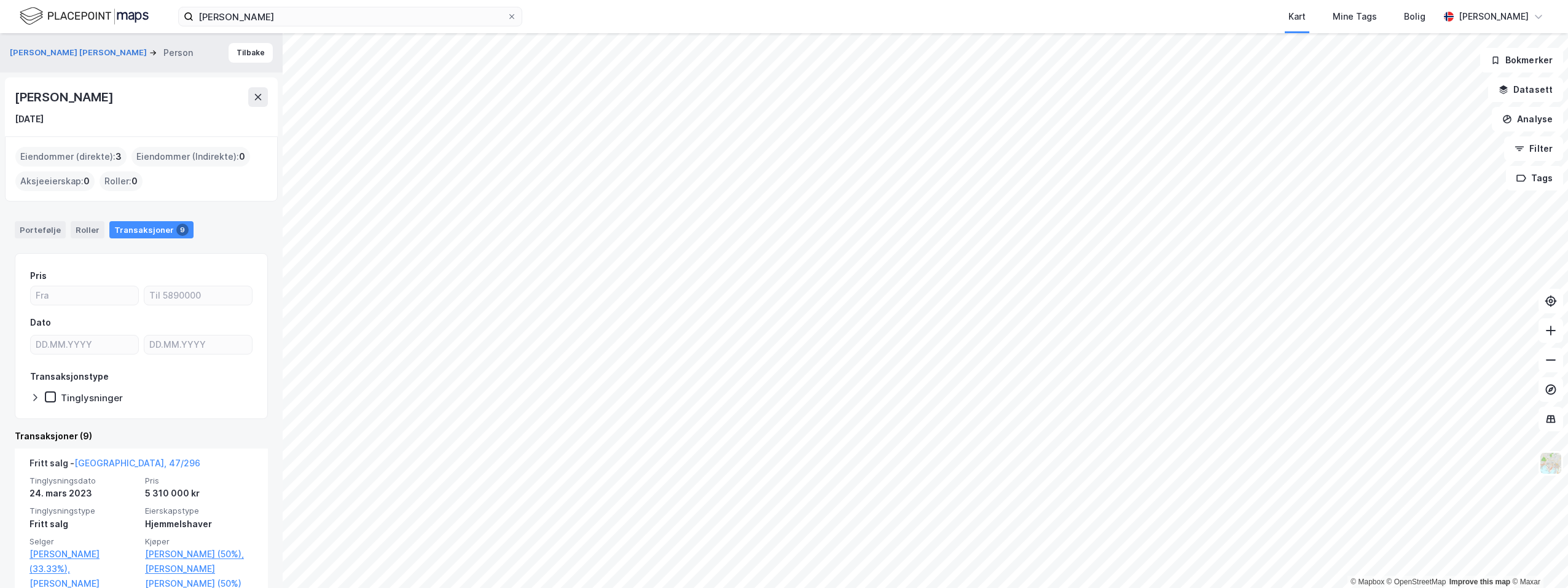
click at [119, 227] on div "Transaksjoner 9" at bounding box center [151, 230] width 84 height 17
click at [136, 232] on div "Transaksjoner 9" at bounding box center [151, 230] width 84 height 17
click at [44, 226] on div "Portefølje" at bounding box center [40, 230] width 51 height 17
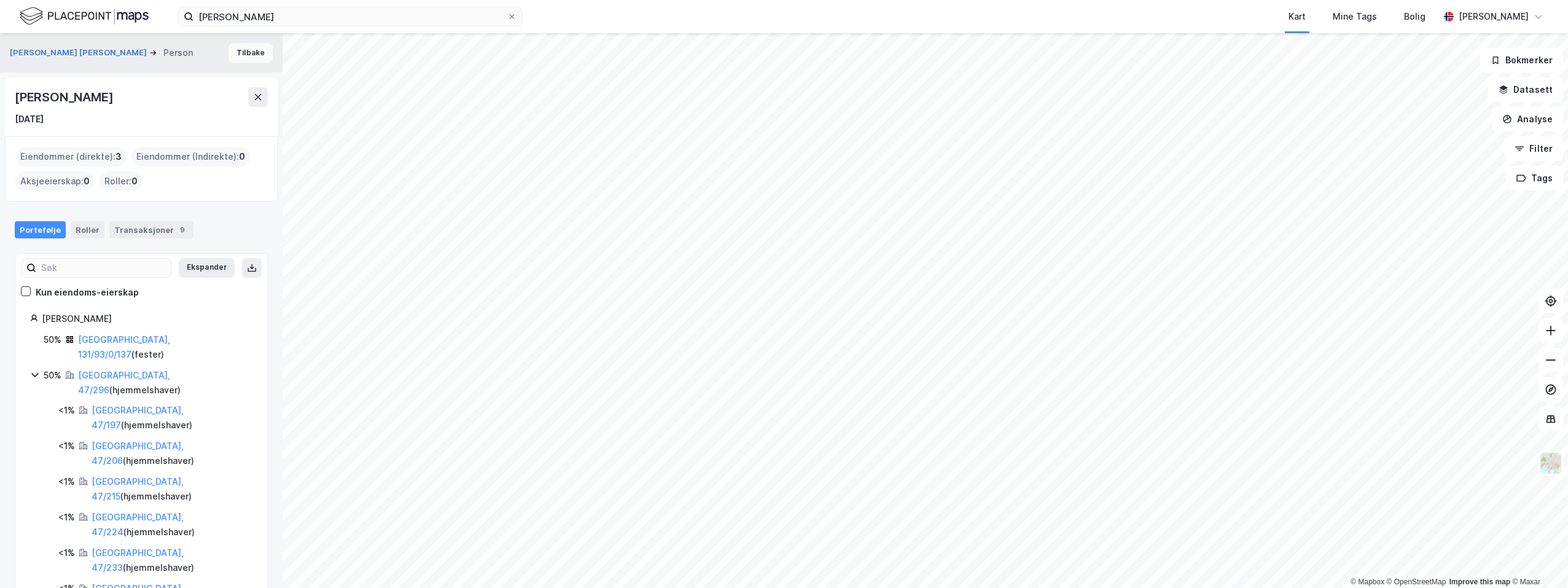
click at [242, 54] on button "Tilbake" at bounding box center [250, 53] width 44 height 20
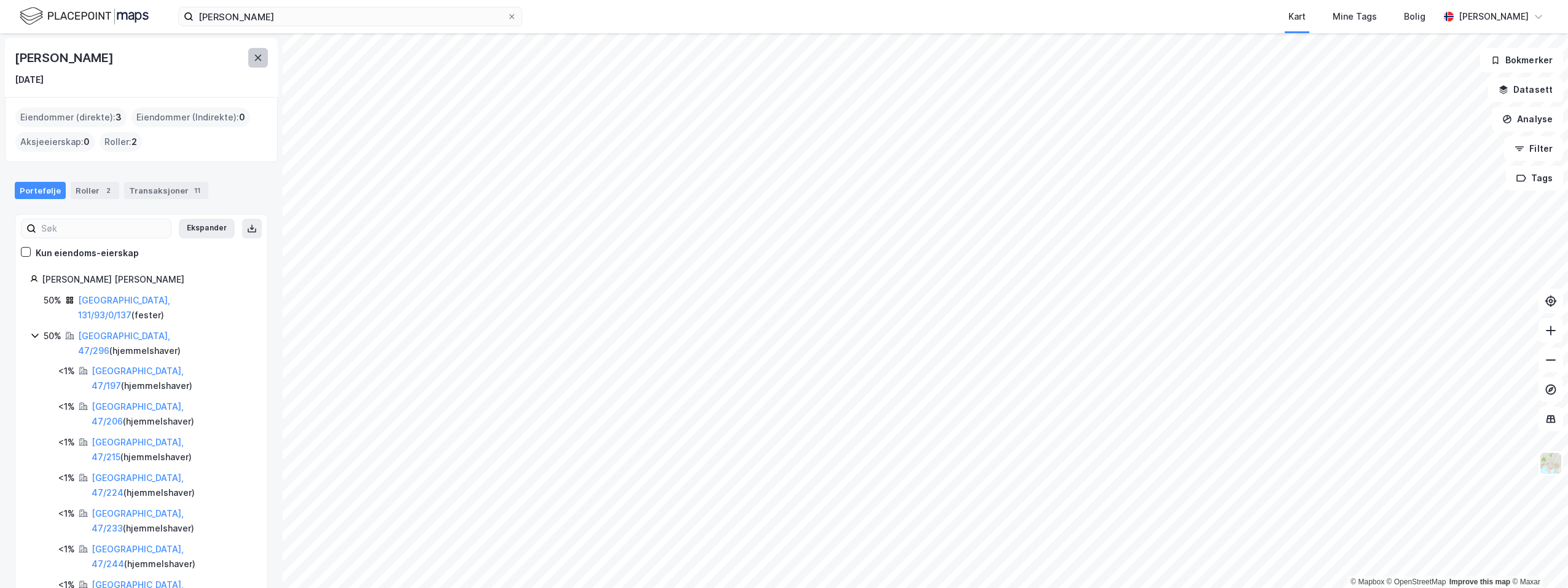
click at [259, 55] on icon at bounding box center [258, 58] width 10 height 10
